Goal: Ask a question

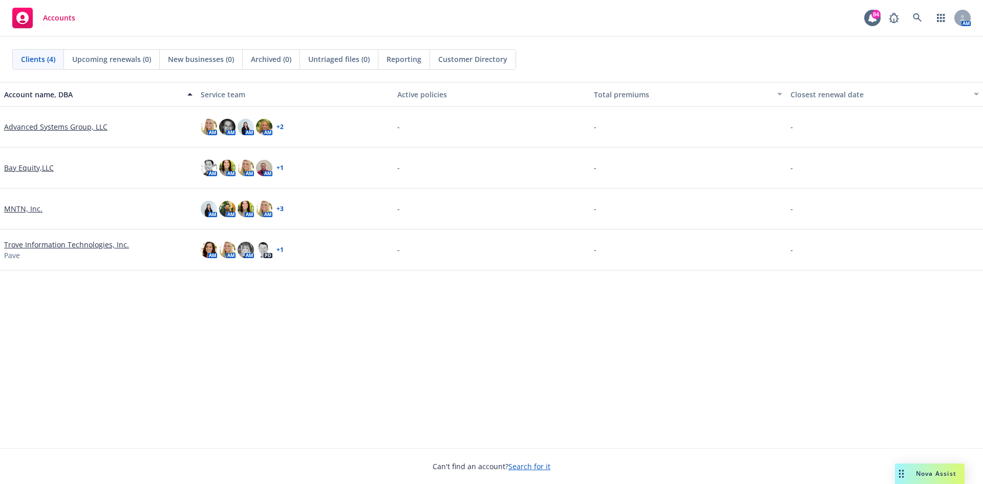
click at [952, 474] on span "Nova Assist" at bounding box center [936, 473] width 40 height 9
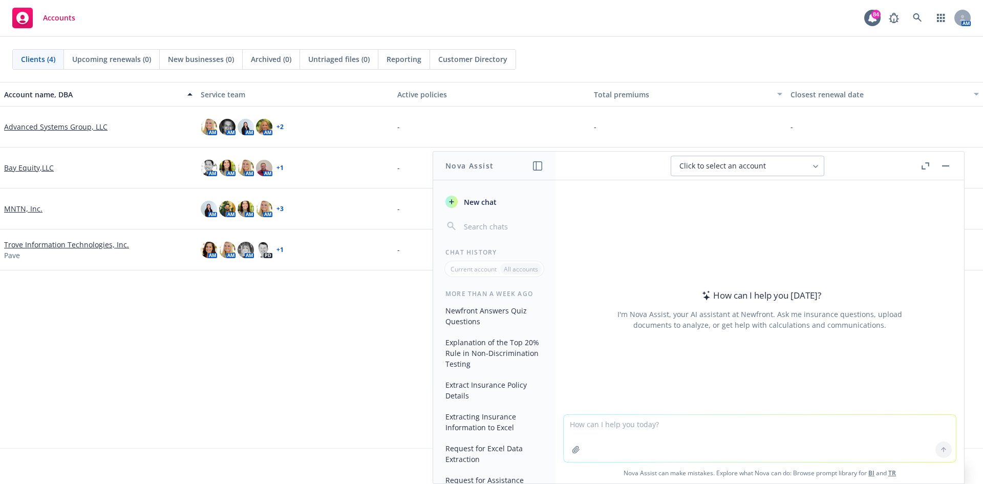
click at [611, 448] on textarea at bounding box center [760, 438] width 392 height 47
